Goal: Find specific fact: Find specific fact

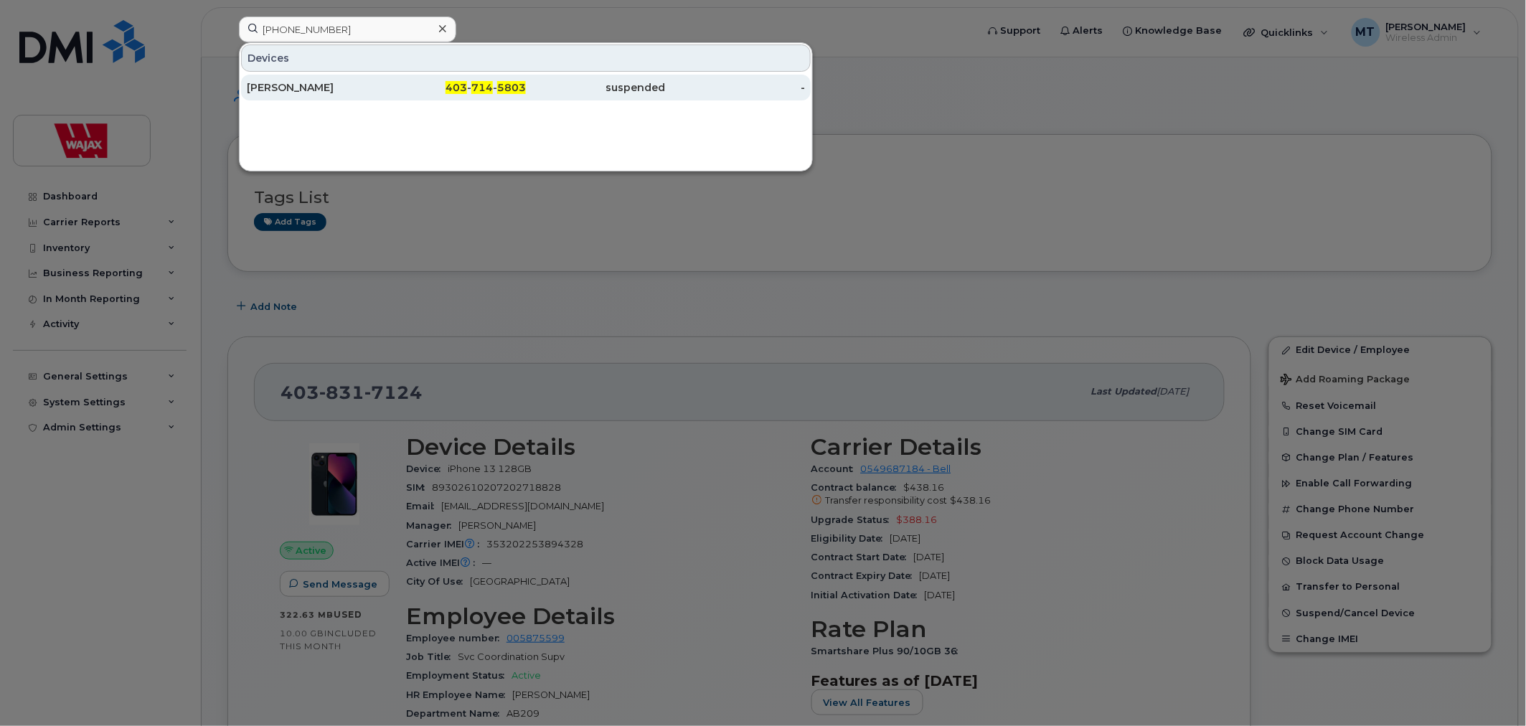
type input "403 714 5803"
click at [364, 86] on div "Kevin Losey" at bounding box center [317, 87] width 140 height 14
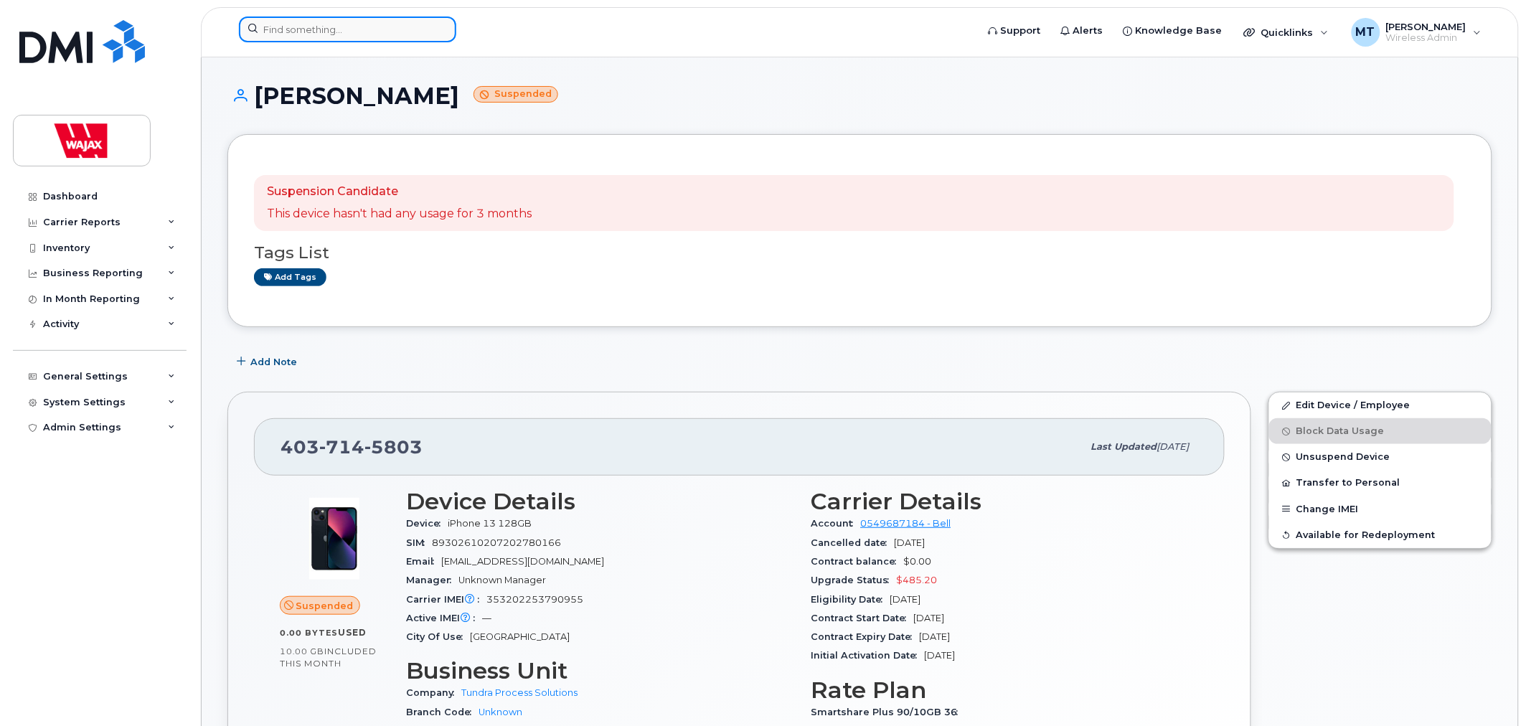
click at [411, 32] on input at bounding box center [347, 30] width 217 height 26
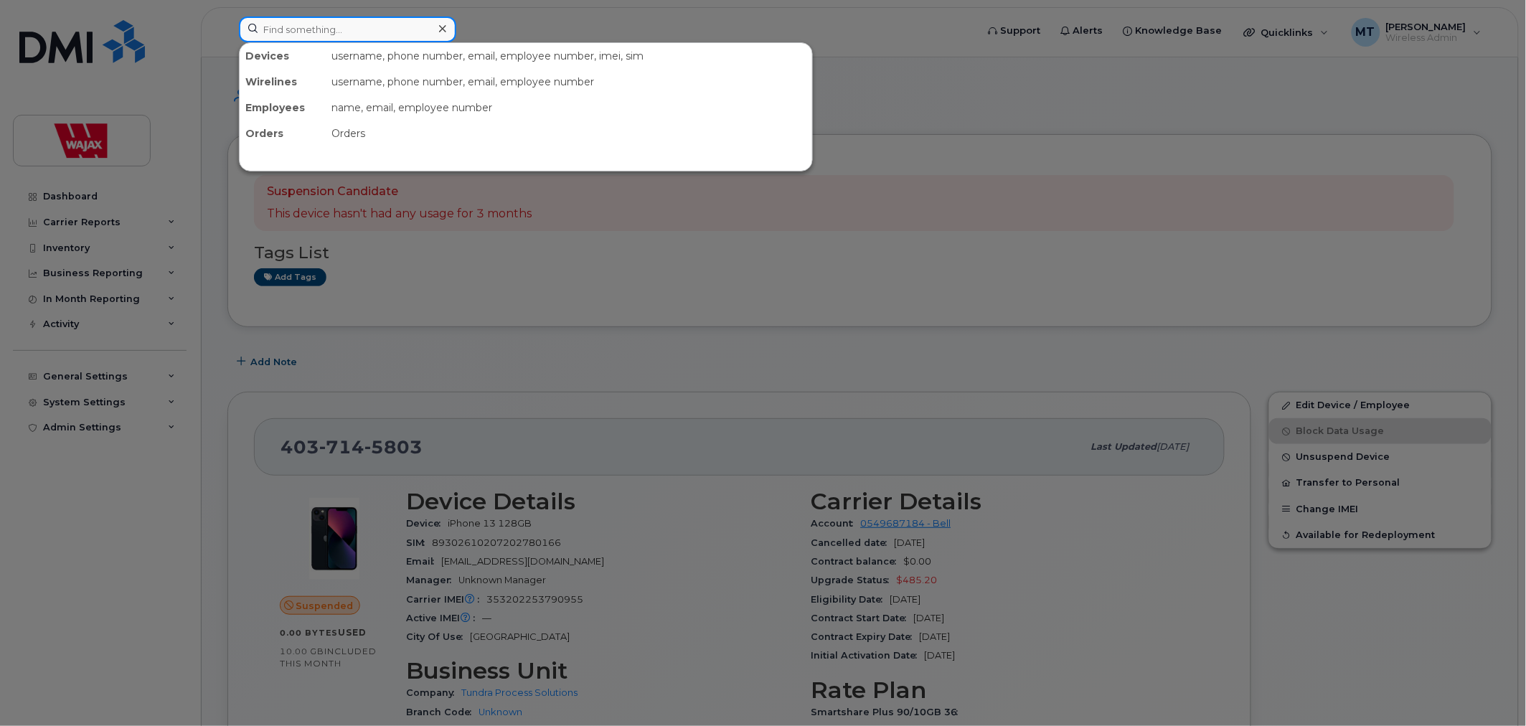
paste input "[PERSON_NAME]"
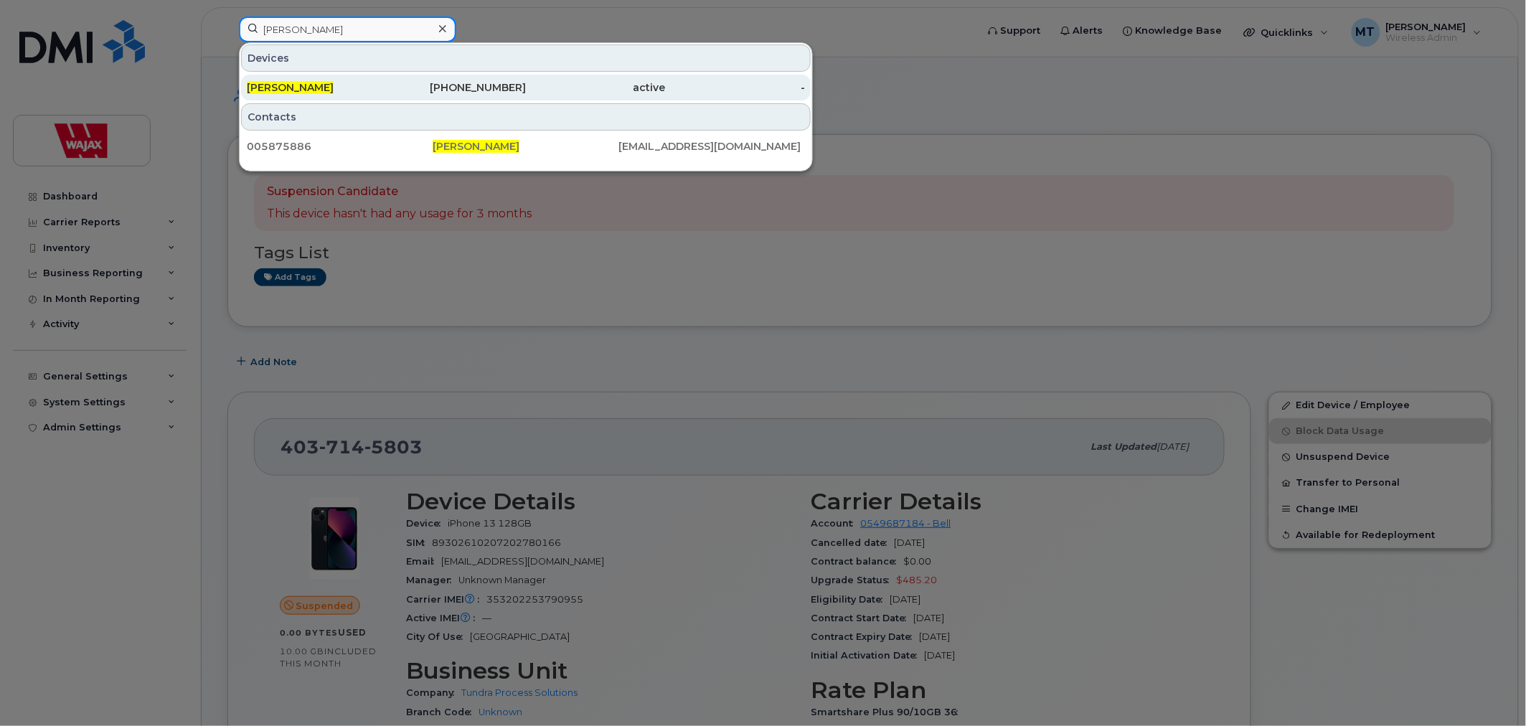
type input "[PERSON_NAME]"
click at [366, 85] on div "[PERSON_NAME]" at bounding box center [317, 87] width 140 height 14
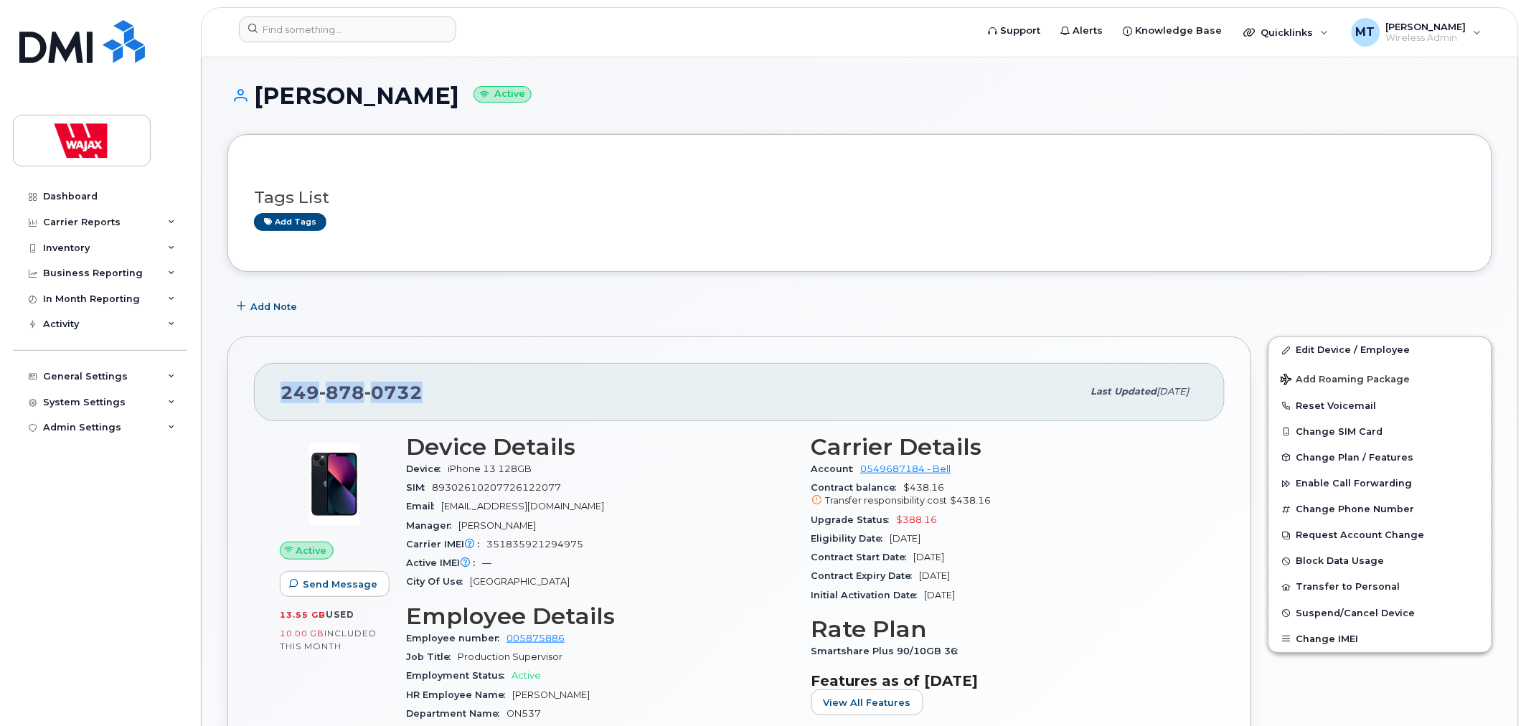
drag, startPoint x: 469, startPoint y: 389, endPoint x: 238, endPoint y: 385, distance: 231.1
click at [238, 385] on div "[PHONE_NUMBER] Last updated [DATE] Active Send Message 13.55 GB  used 10.00 GB …" at bounding box center [739, 619] width 1024 height 564
copy span "[PHONE_NUMBER]"
